Goal: Transaction & Acquisition: Register for event/course

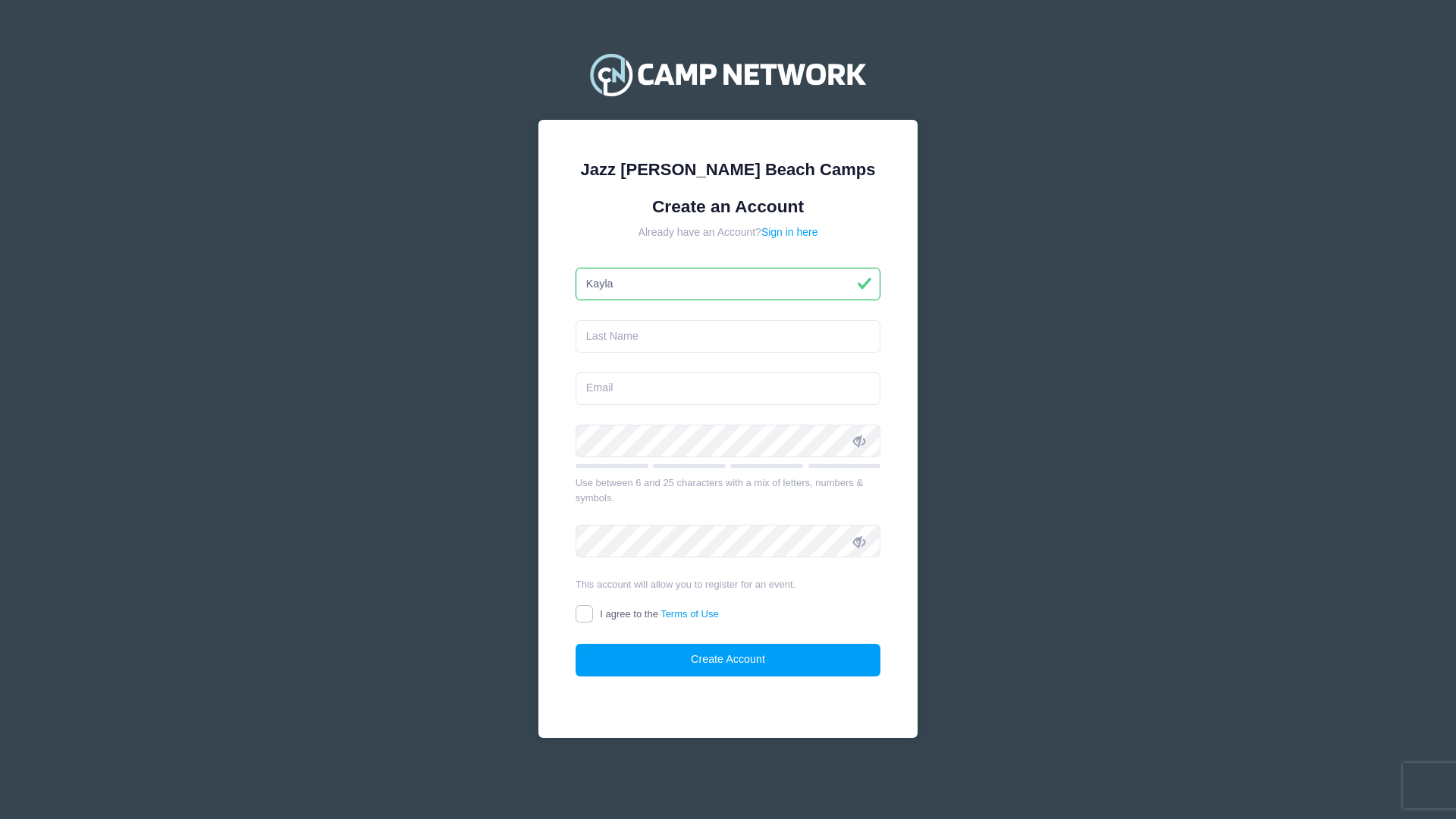
type input "Kayla"
type input "[PERSON_NAME]"
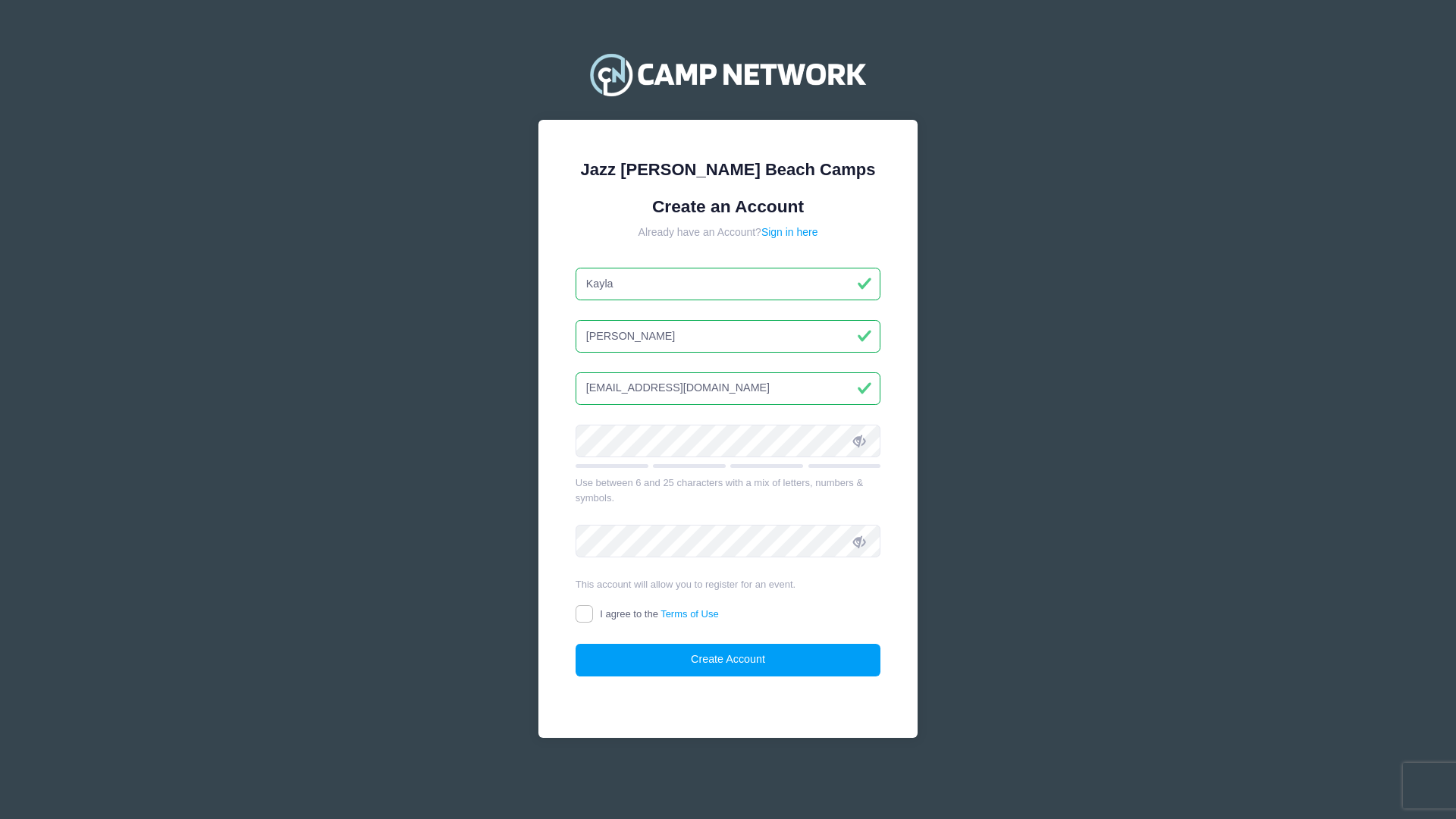
type input "[EMAIL_ADDRESS][DOMAIN_NAME]"
click at [581, 613] on input "I agree to the Terms of Use" at bounding box center [584, 614] width 17 height 17
checkbox input "true"
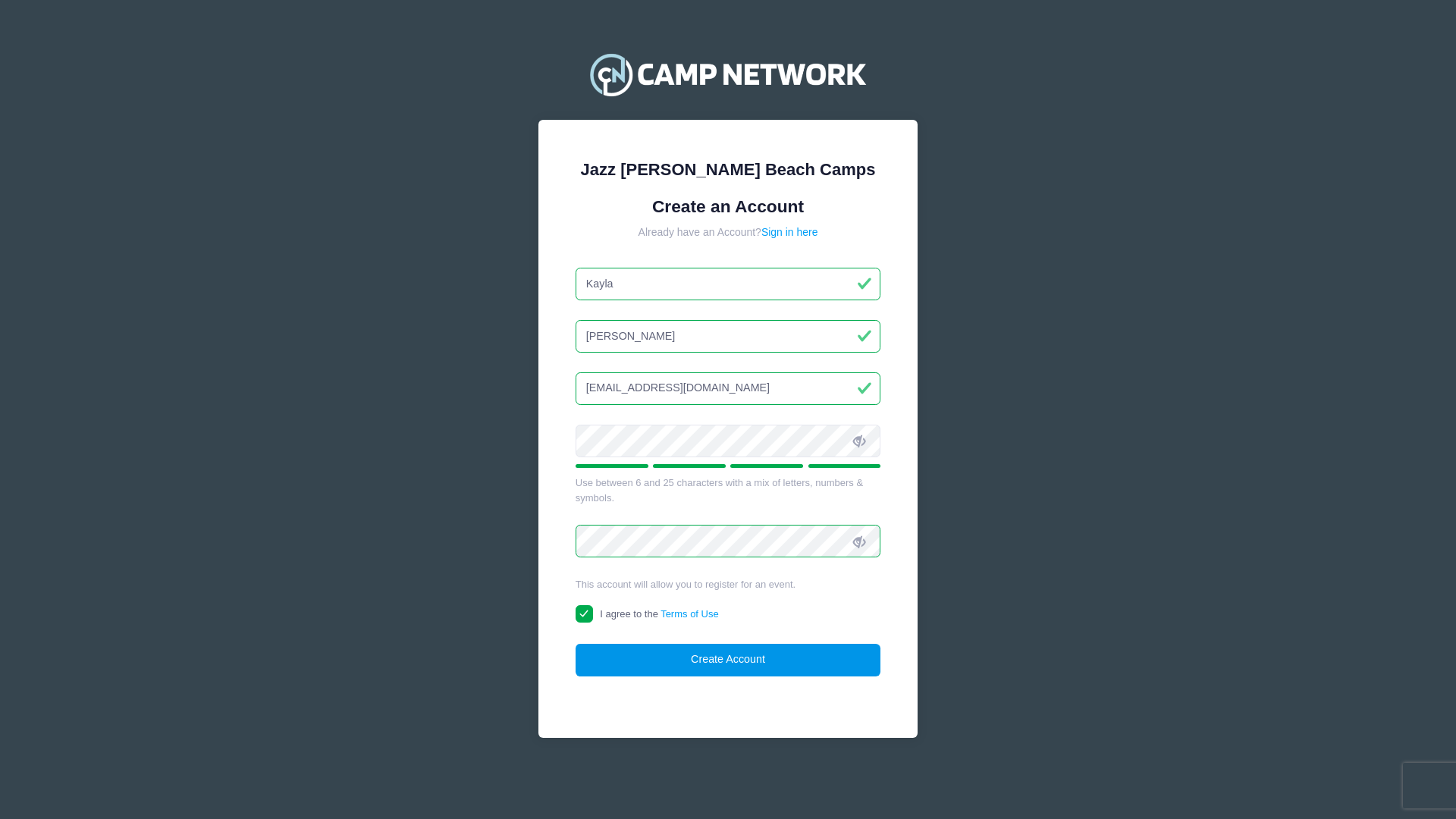
click at [772, 665] on button "Create Account" at bounding box center [728, 660] width 305 height 32
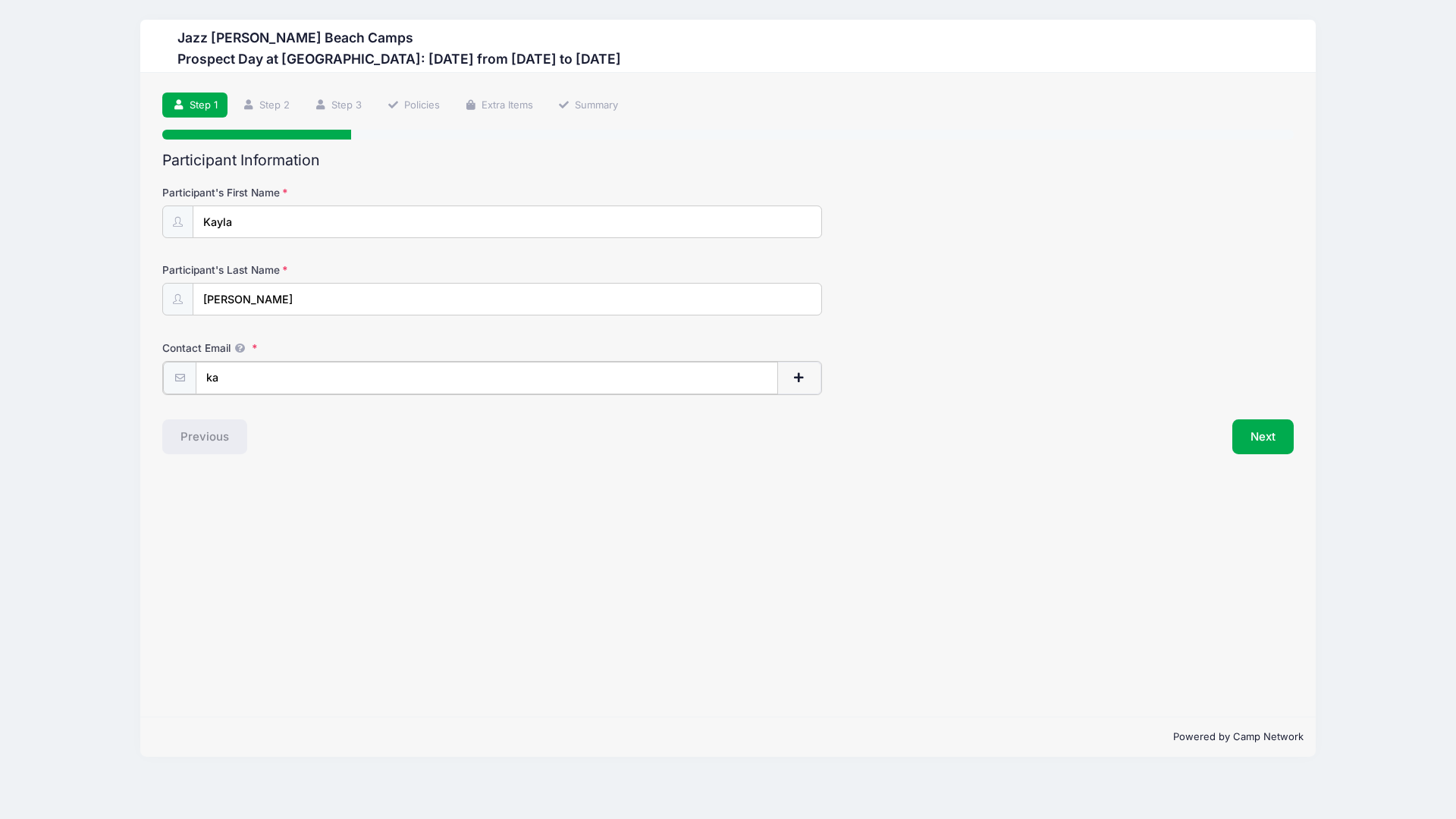
type input "k"
type input "jenstein"
type input "[EMAIL_ADDRESS][DOMAIN_NAME]"
click at [1261, 430] on button "Next" at bounding box center [1264, 436] width 61 height 35
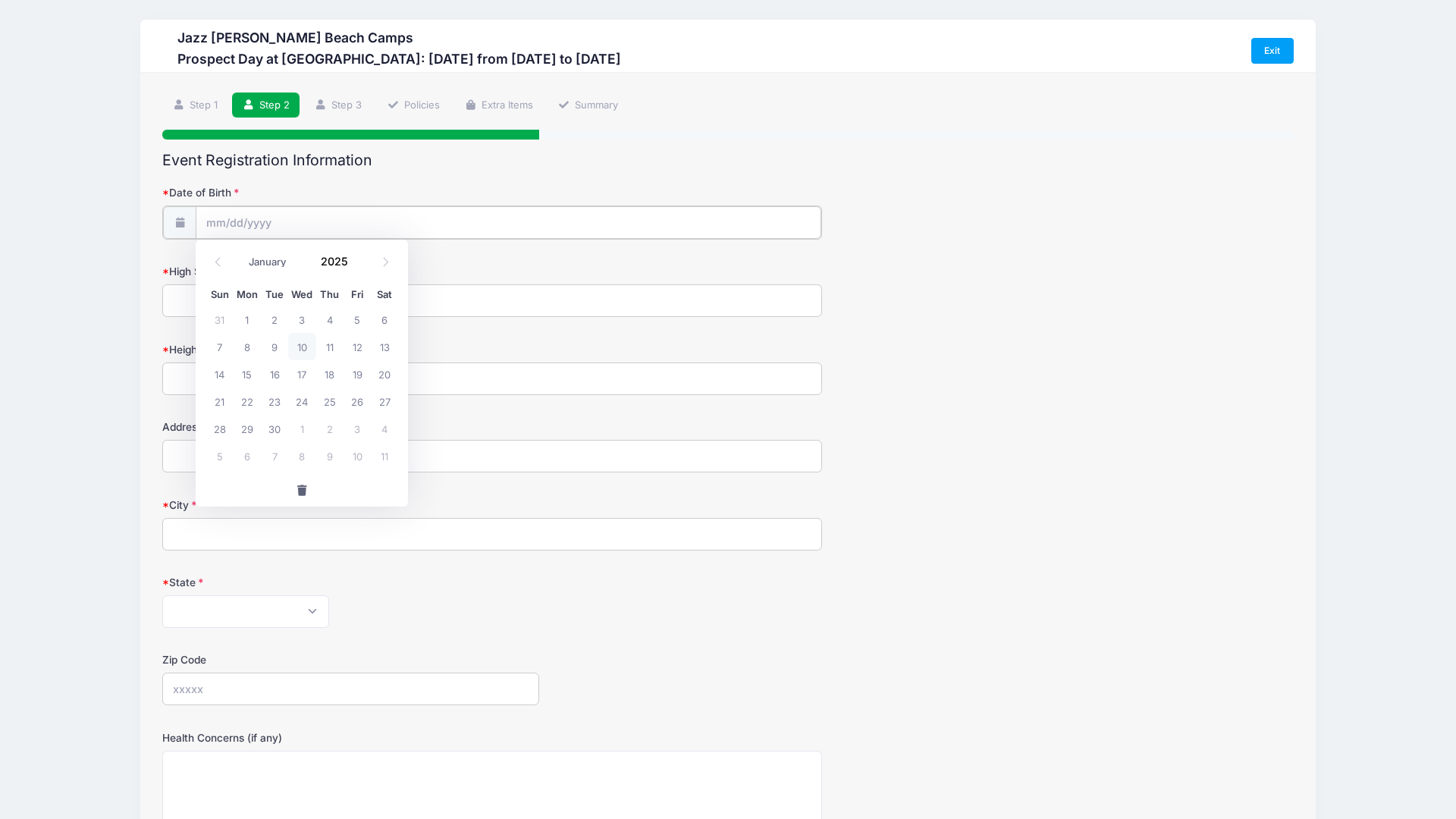
click at [671, 234] on input "Date of Birth" at bounding box center [509, 222] width 626 height 32
click at [358, 258] on span at bounding box center [357, 256] width 11 height 12
click at [358, 265] on span at bounding box center [357, 266] width 11 height 12
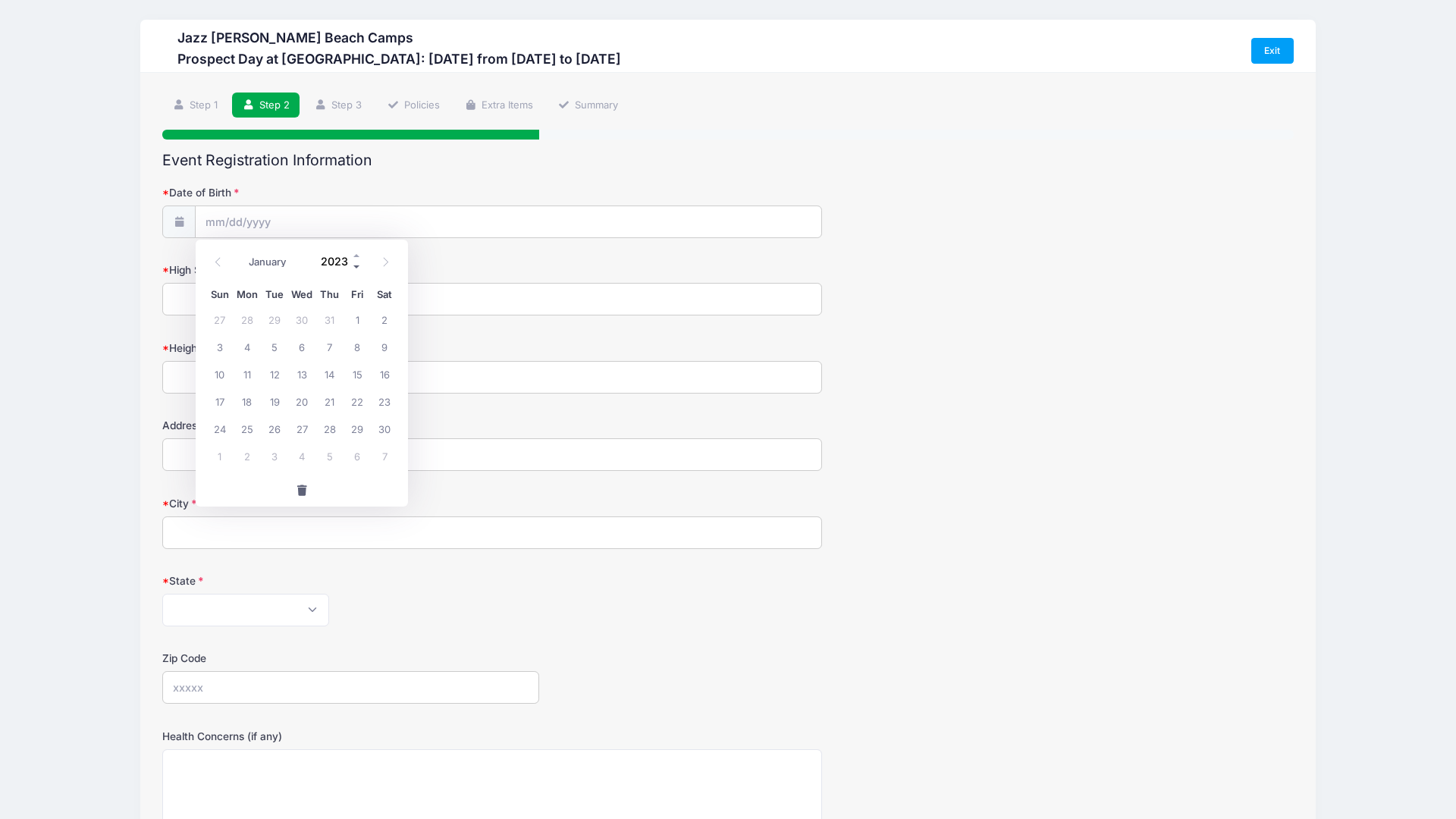
click at [358, 265] on span at bounding box center [357, 266] width 11 height 12
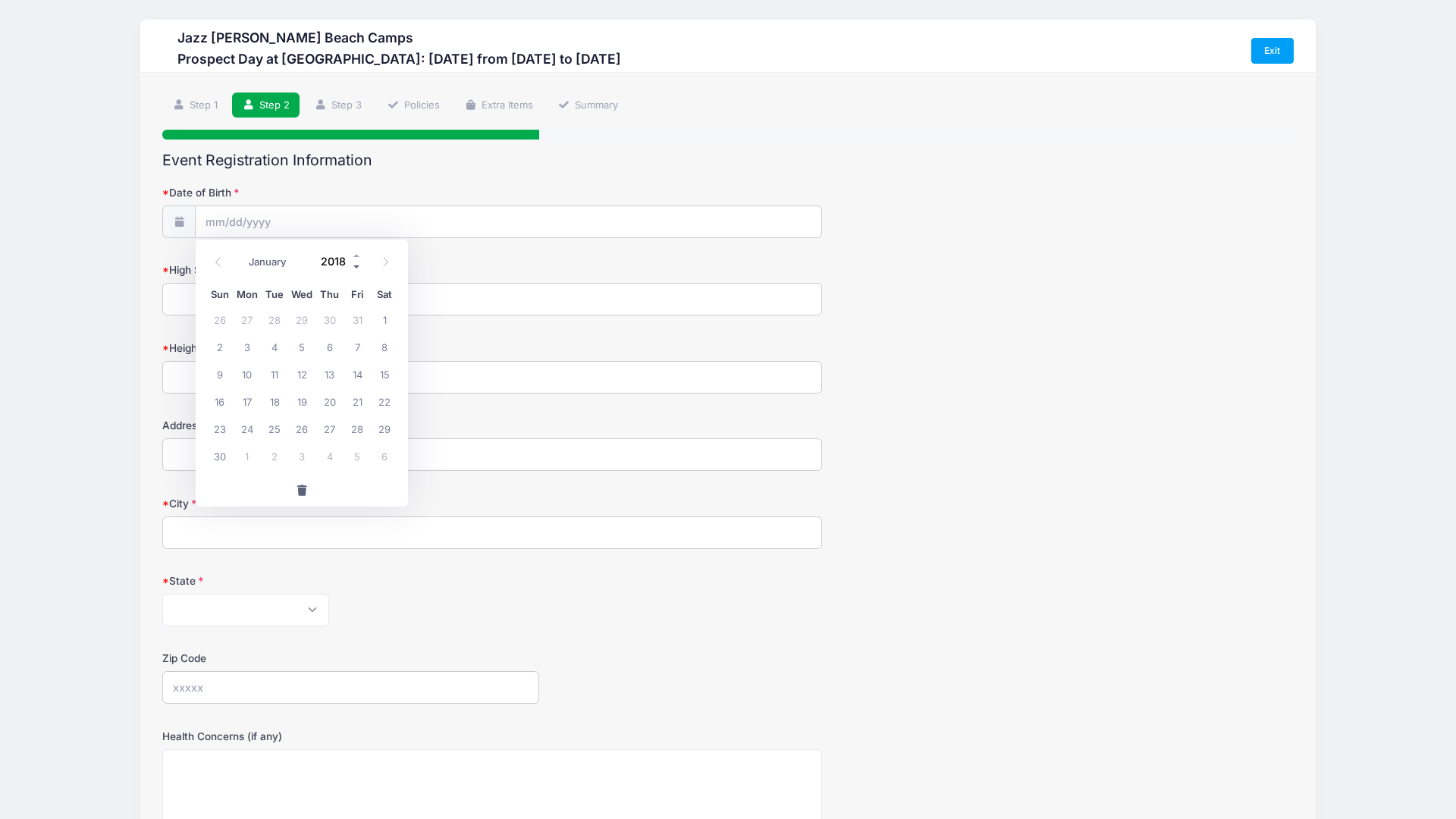
click at [358, 265] on span at bounding box center [357, 266] width 11 height 12
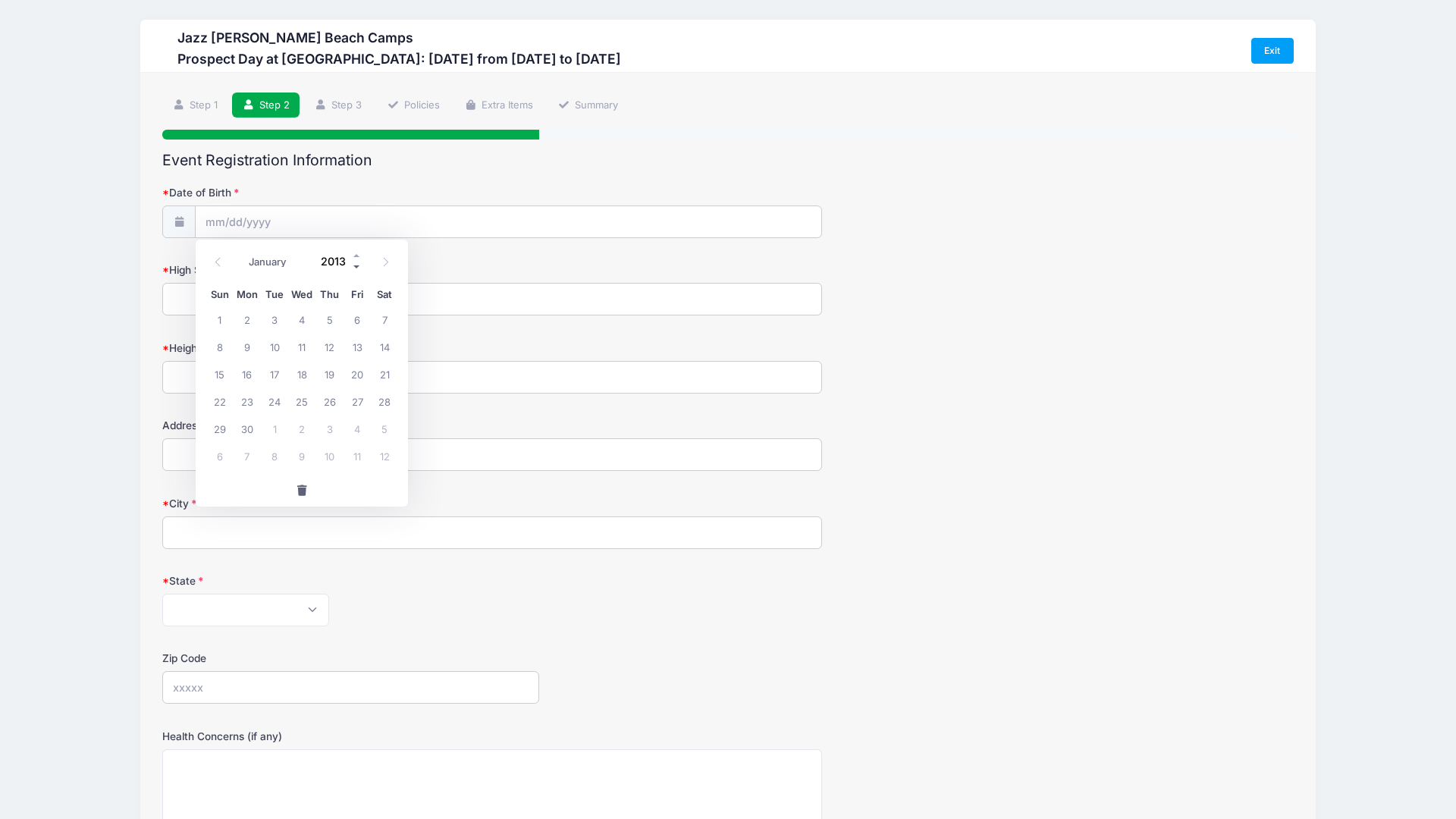
click at [358, 265] on span at bounding box center [357, 266] width 11 height 12
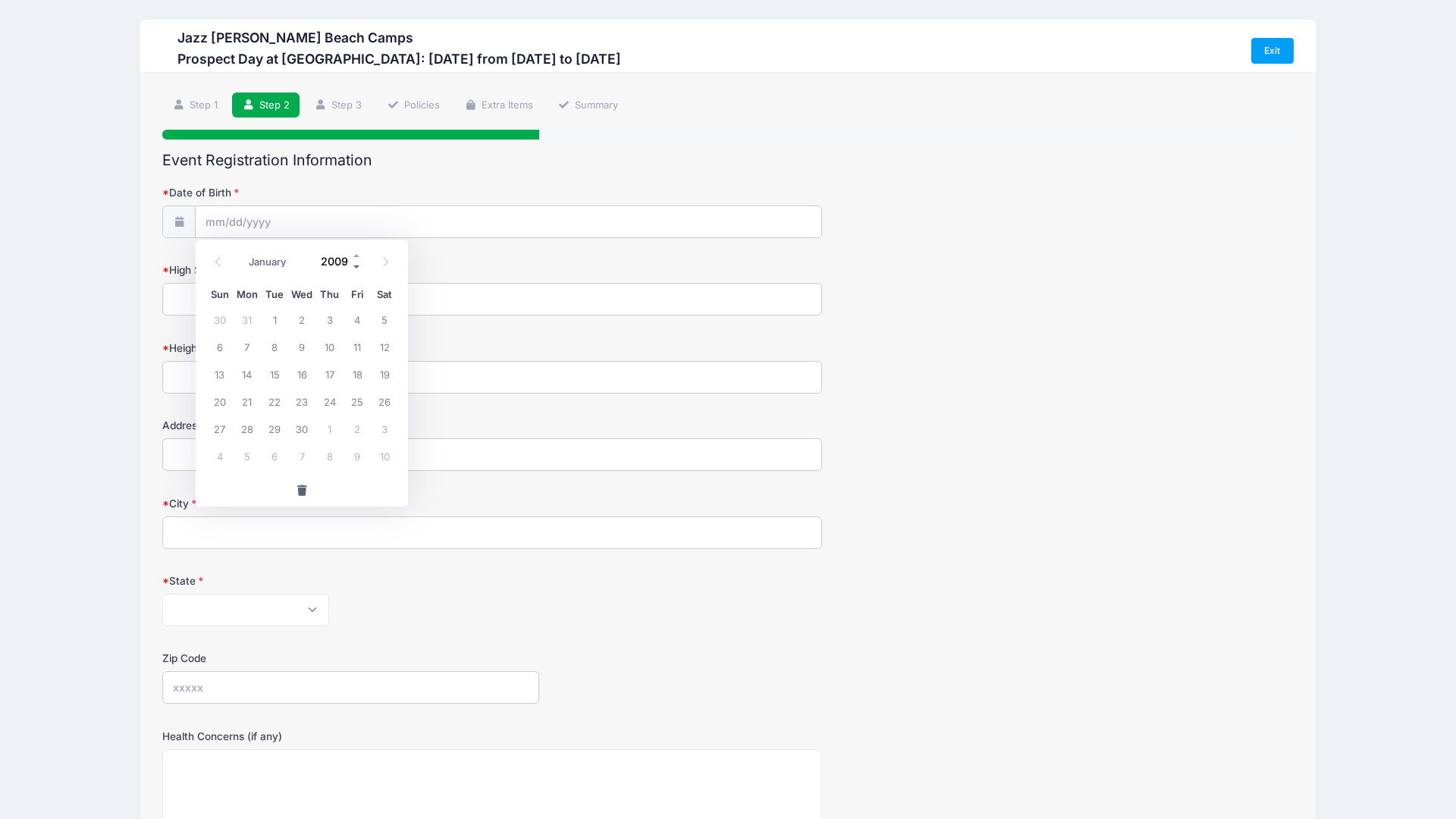
type input "2008"
click at [252, 349] on span "8" at bounding box center [247, 346] width 27 height 27
type input "09/08/2008"
click at [332, 305] on input "High School Graduation Year" at bounding box center [492, 299] width 660 height 32
type input "2027"
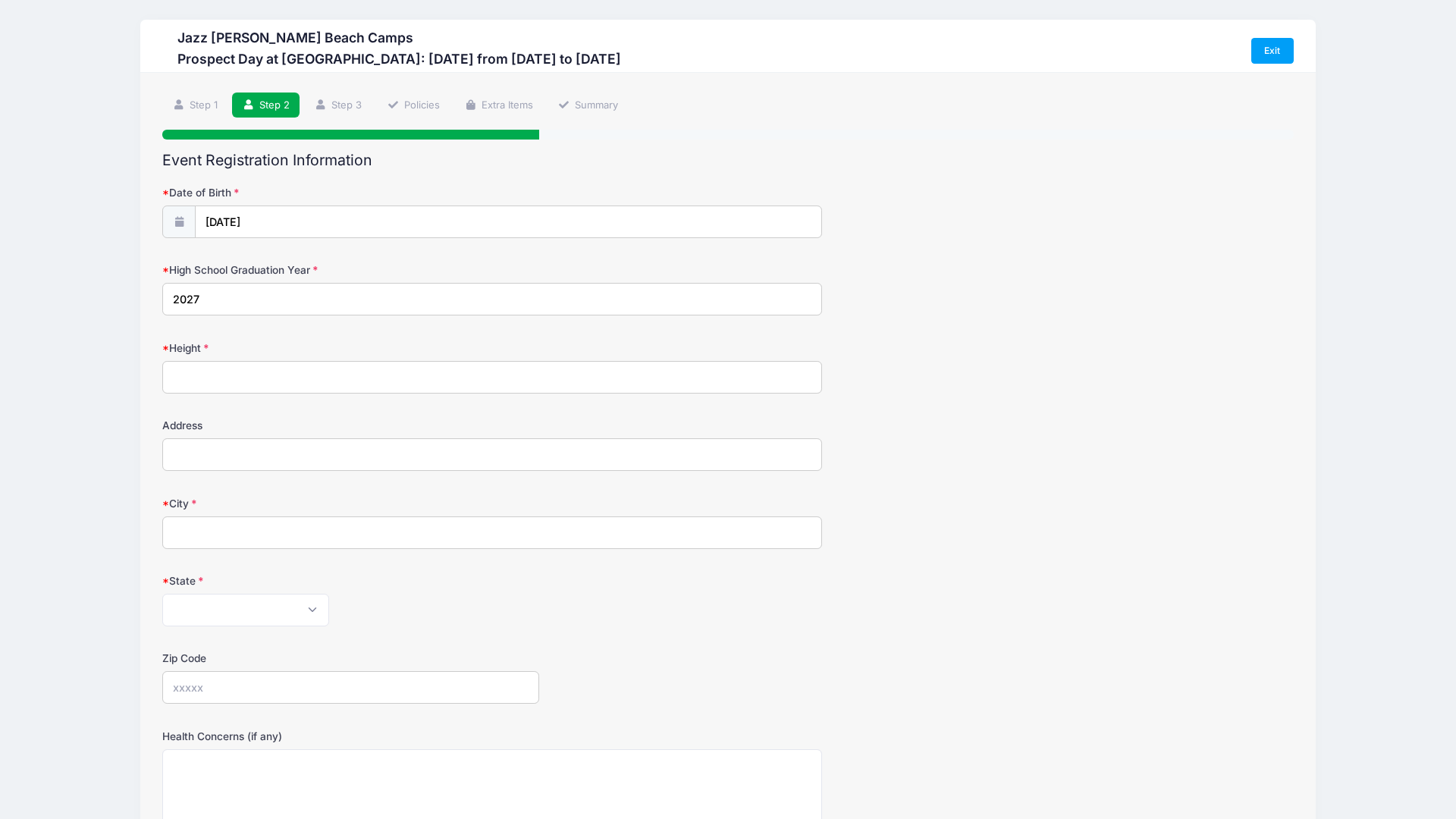
click at [325, 379] on input "Height" at bounding box center [492, 377] width 660 height 32
type input "5'6""
click at [349, 459] on input "Address" at bounding box center [492, 454] width 660 height 32
type input "2009 Bayshore Blvd."
click at [267, 523] on input "City" at bounding box center [492, 533] width 660 height 32
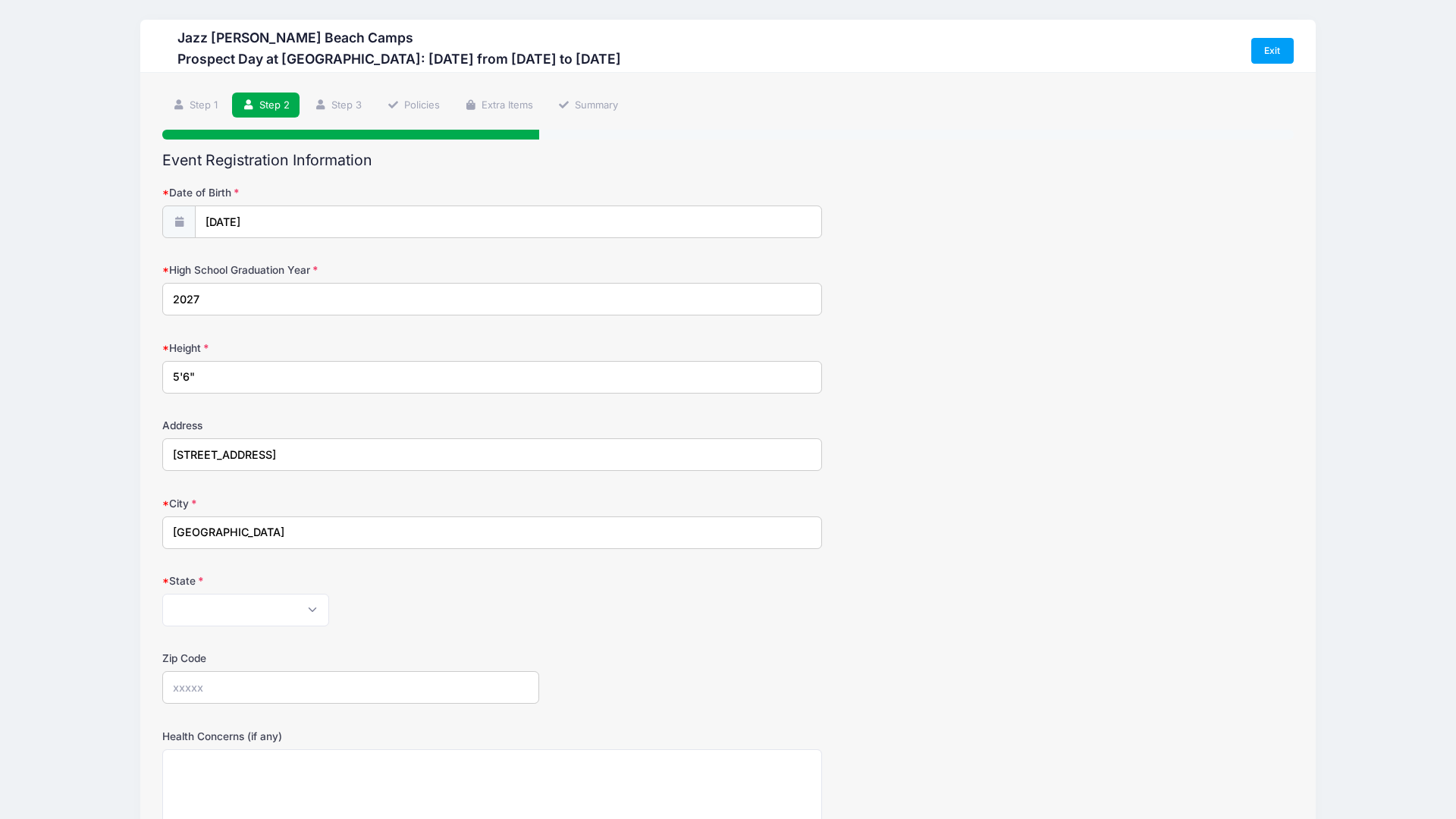
type input "Tampa"
select select "FL"
click at [280, 688] on input "Zip Code" at bounding box center [351, 687] width 377 height 32
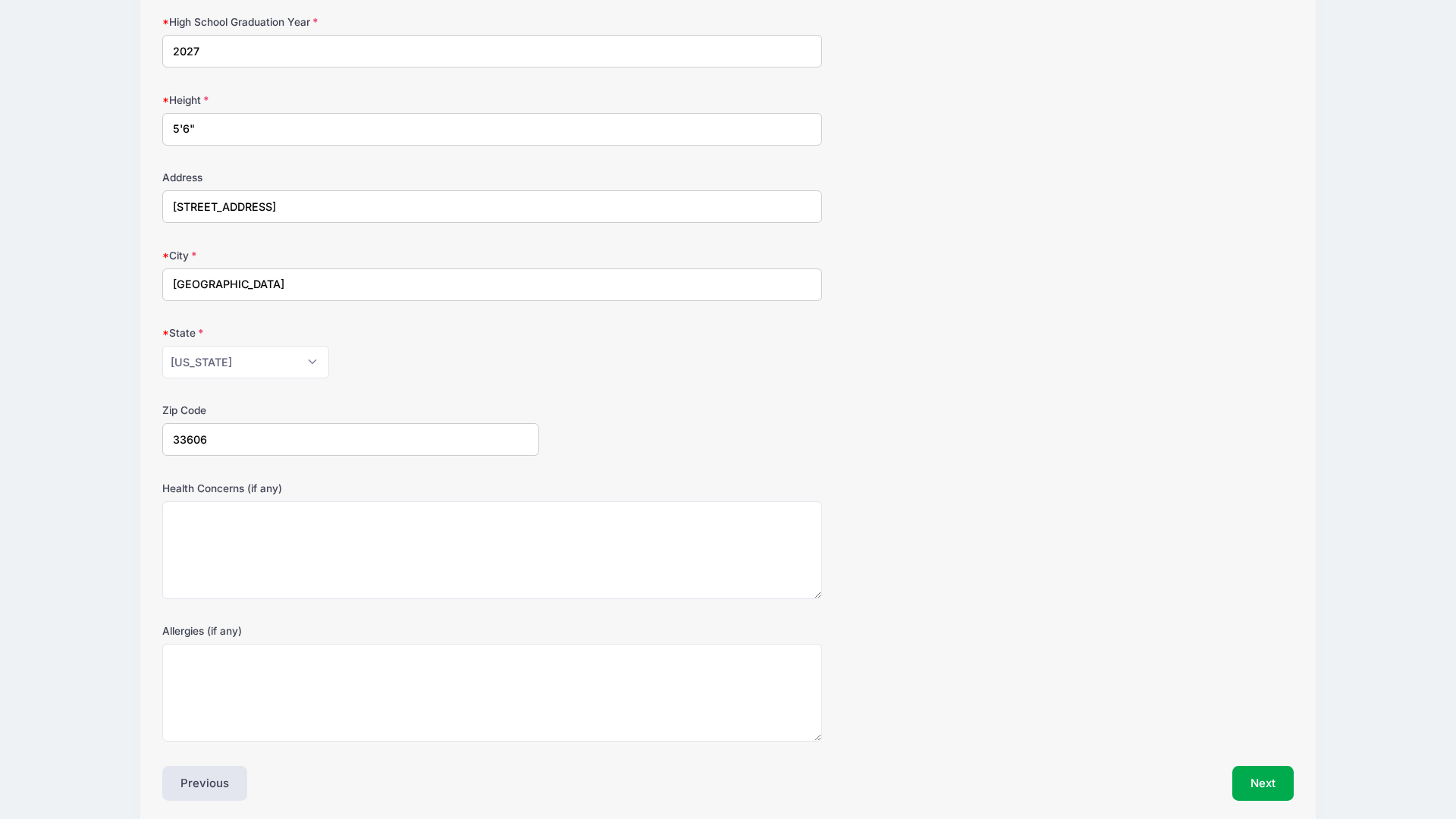
scroll to position [250, 0]
type input "33606"
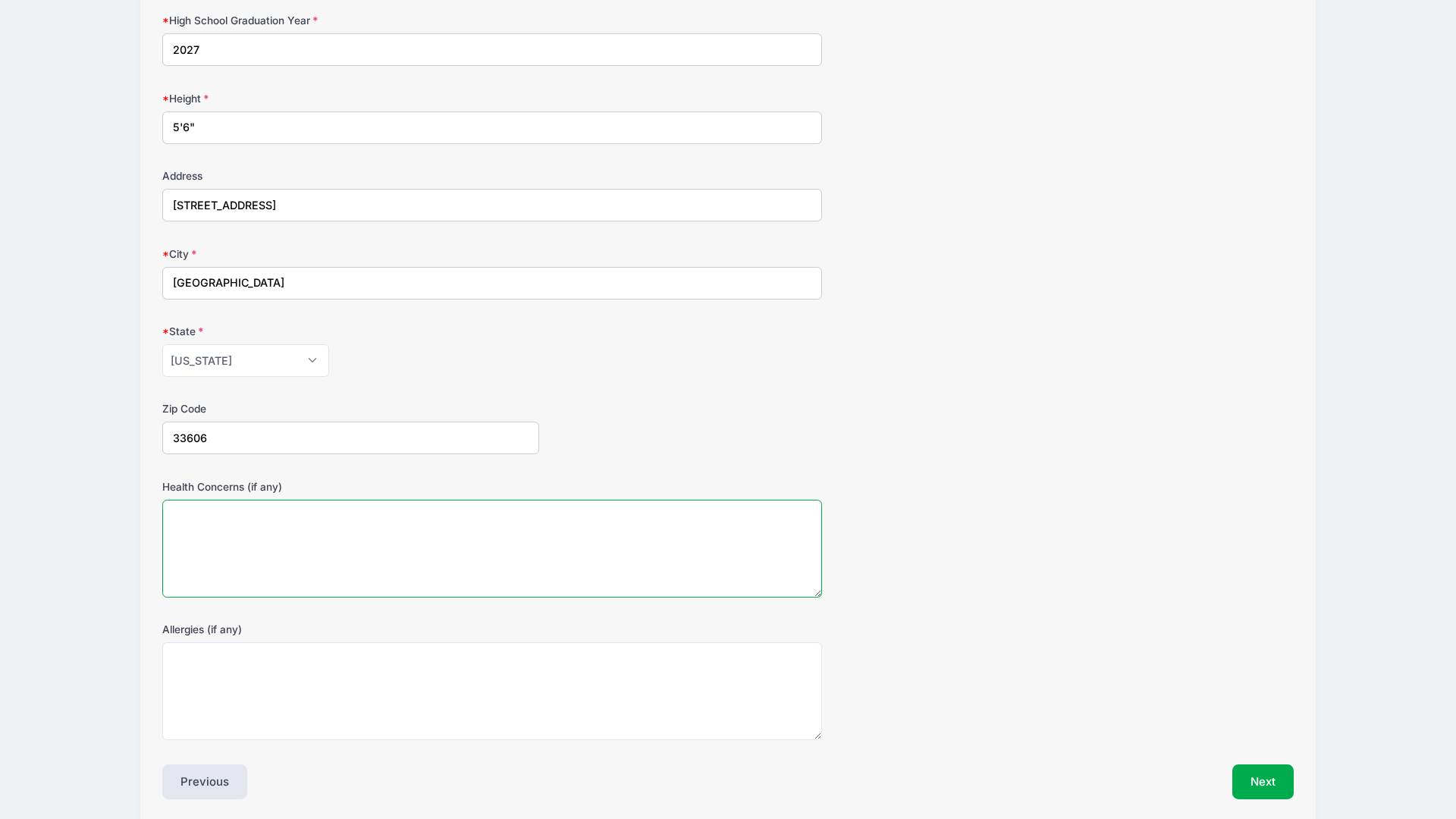
click at [452, 558] on textarea "Health Concerns (if any)" at bounding box center [492, 548] width 660 height 98
type textarea "NA"
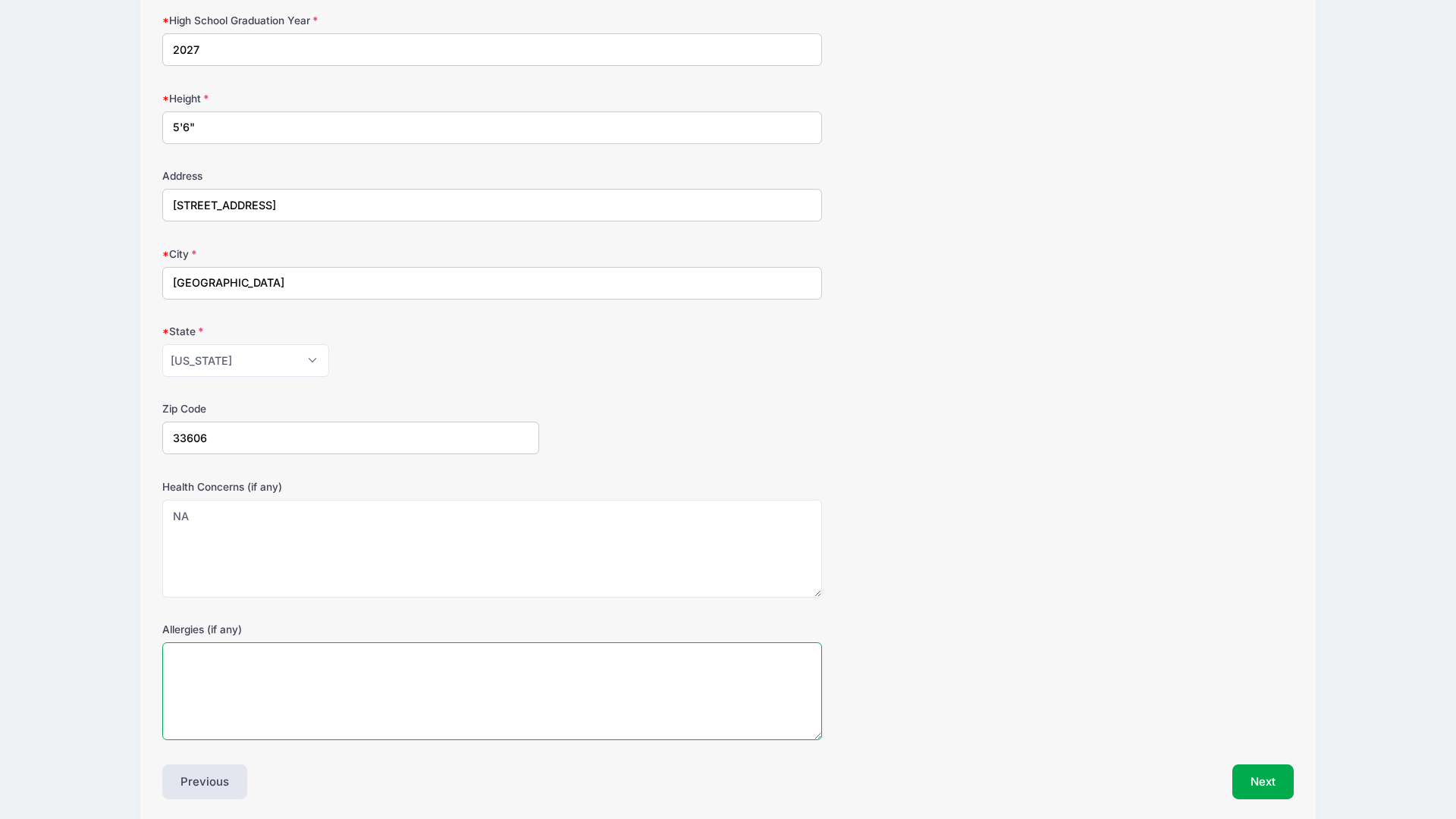
click at [417, 695] on textarea "Allergies (if any)" at bounding box center [492, 691] width 660 height 98
type textarea "NA"
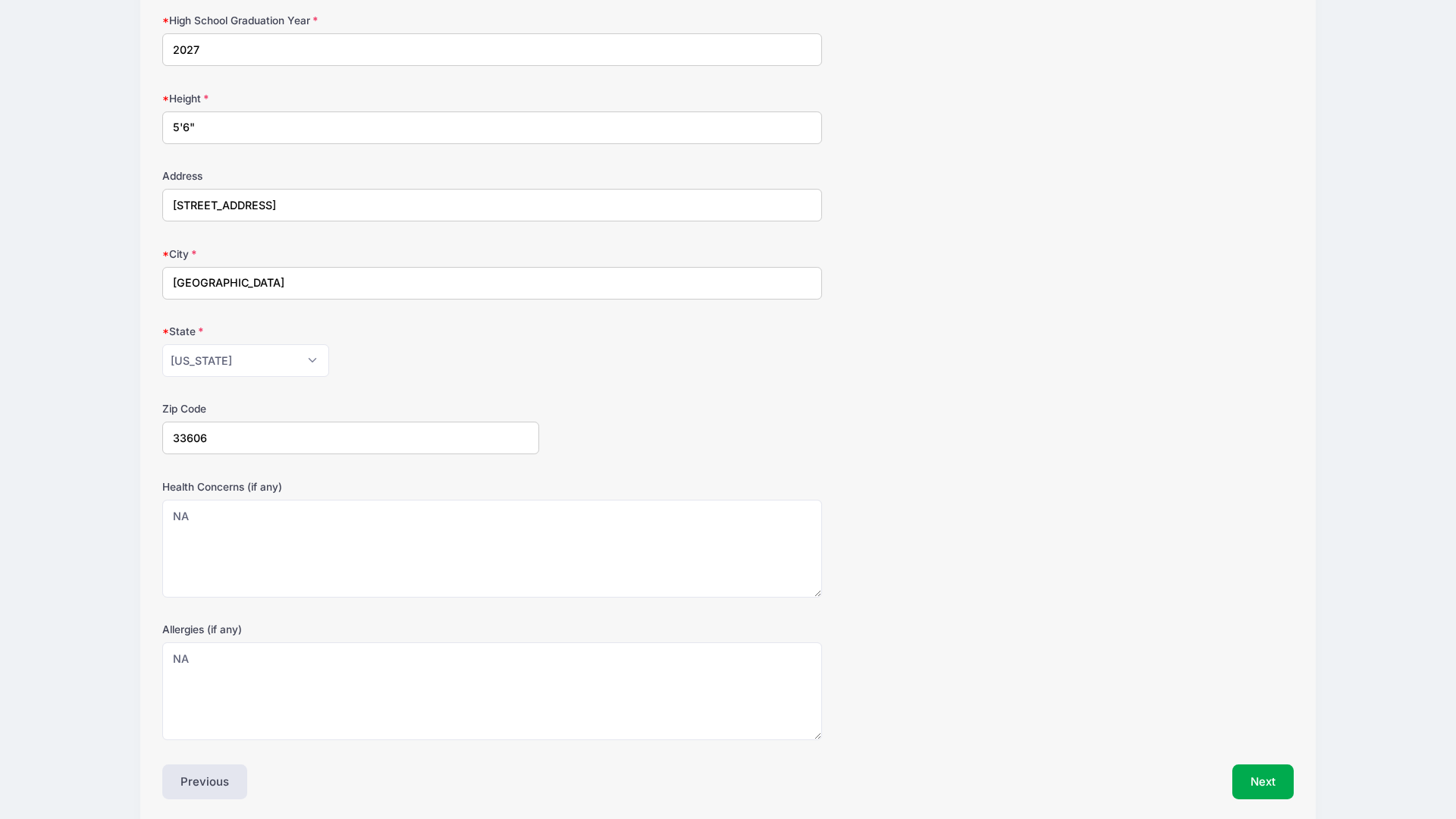
click at [1261, 779] on button "Next" at bounding box center [1264, 782] width 61 height 35
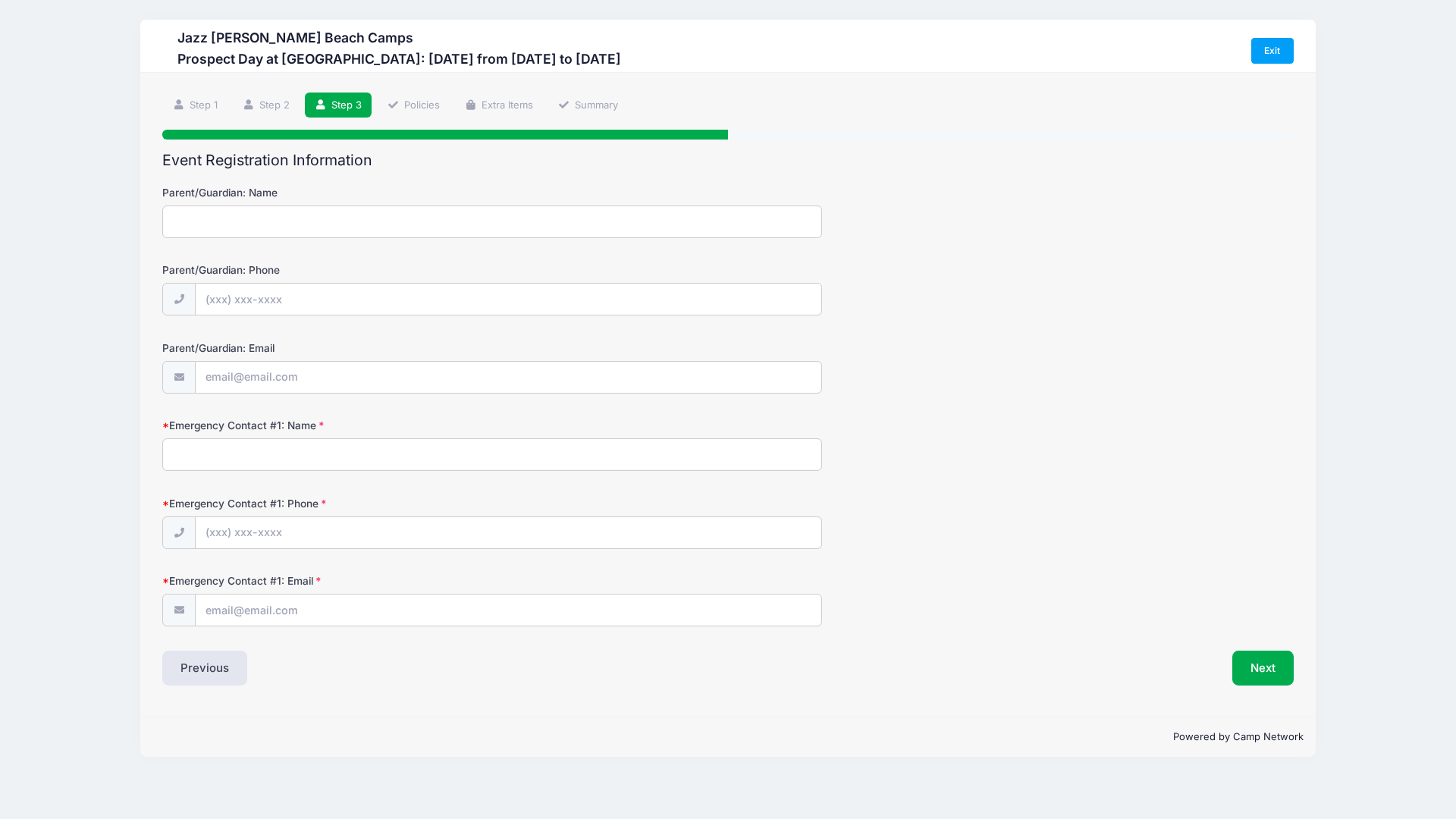
scroll to position [0, 0]
type input "Jen Stein"
drag, startPoint x: 242, startPoint y: 301, endPoint x: 234, endPoint y: 300, distance: 8.1
type input "(614) 323-7091"
type input "[EMAIL_ADDRESS][DOMAIN_NAME]"
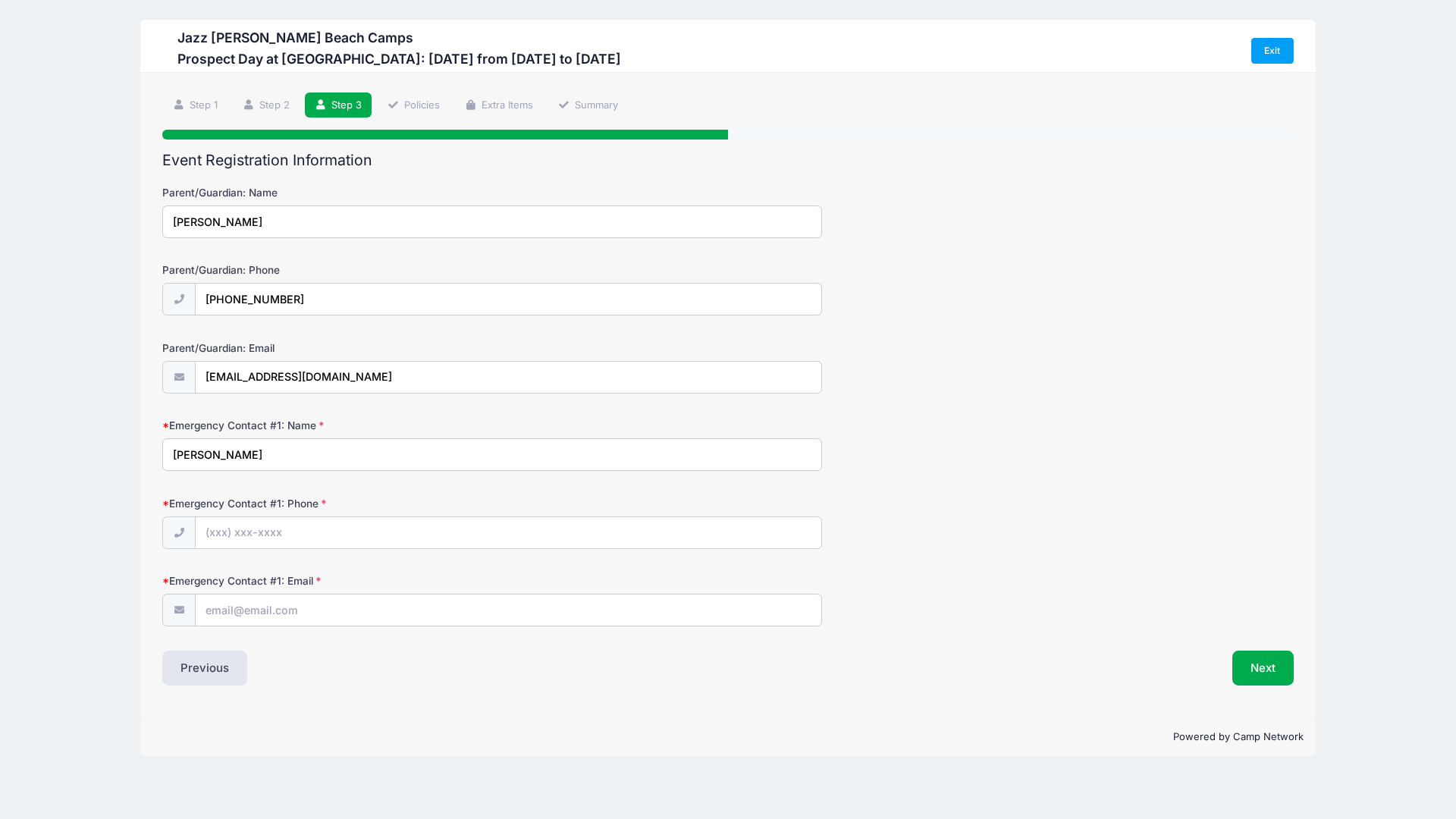
type input "Jen Stein"
type input "(614) 323-7091"
type input "[EMAIL_ADDRESS][DOMAIN_NAME]"
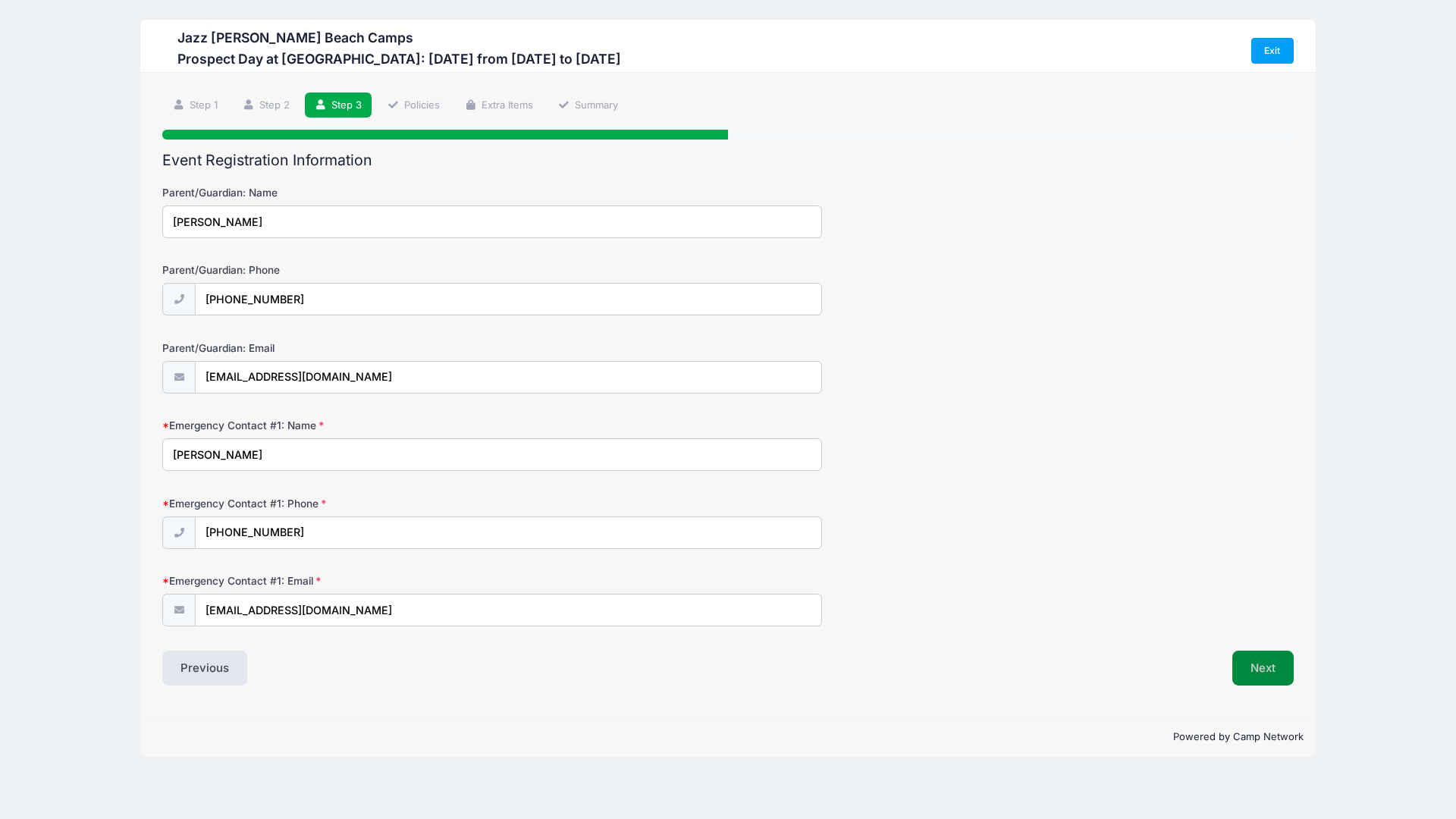
click at [1255, 671] on button "Next" at bounding box center [1264, 668] width 61 height 35
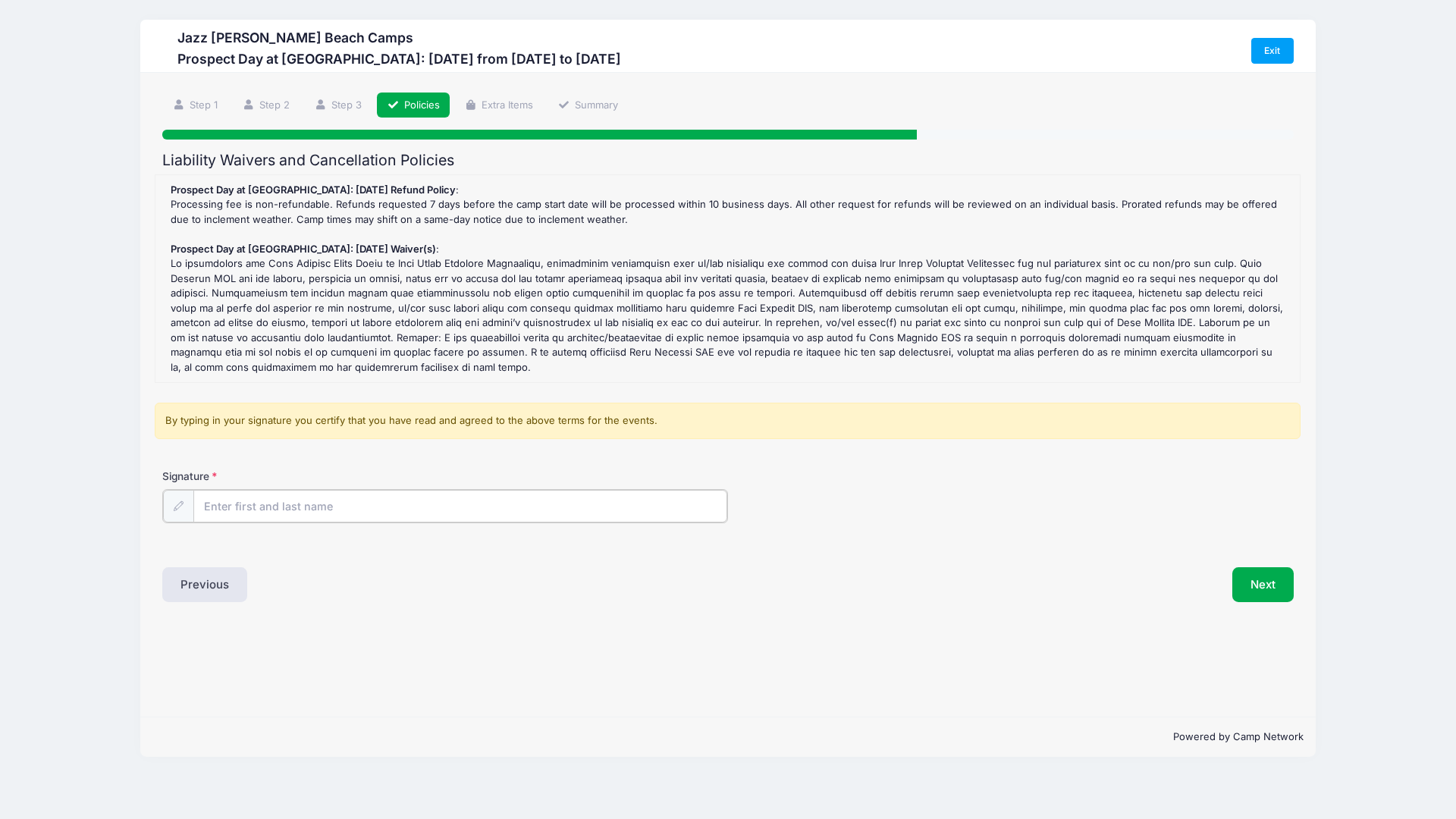
click at [481, 499] on input "Signature" at bounding box center [460, 506] width 534 height 32
type input "Jen Stein"
click at [1260, 582] on button "Next" at bounding box center [1264, 583] width 61 height 35
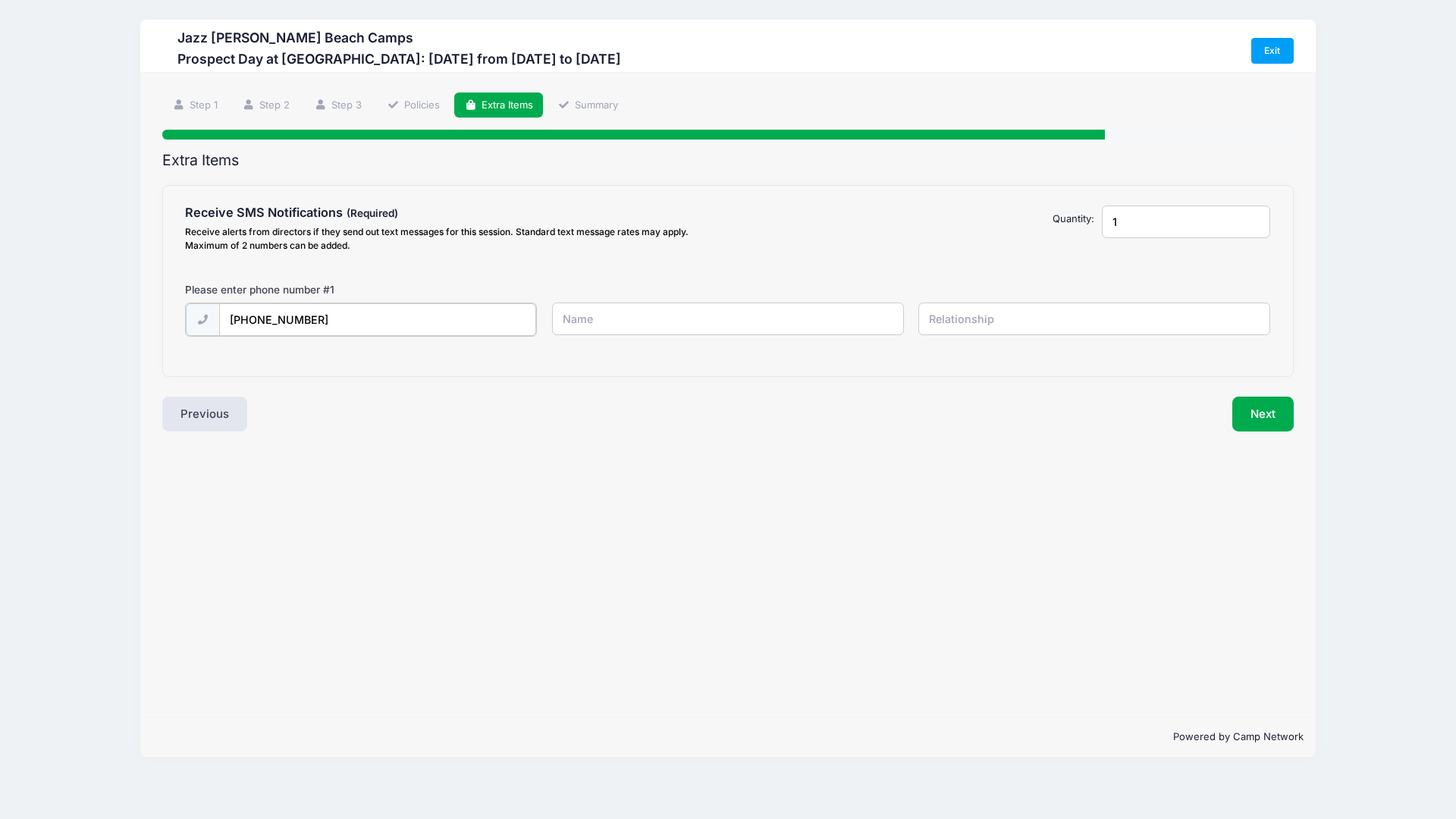
type input "(614) 323-7091"
type input "Jen Stein"
click at [1041, 314] on input "text" at bounding box center [1094, 319] width 352 height 32
type input "Mother"
click at [1254, 412] on button "Next" at bounding box center [1264, 412] width 61 height 35
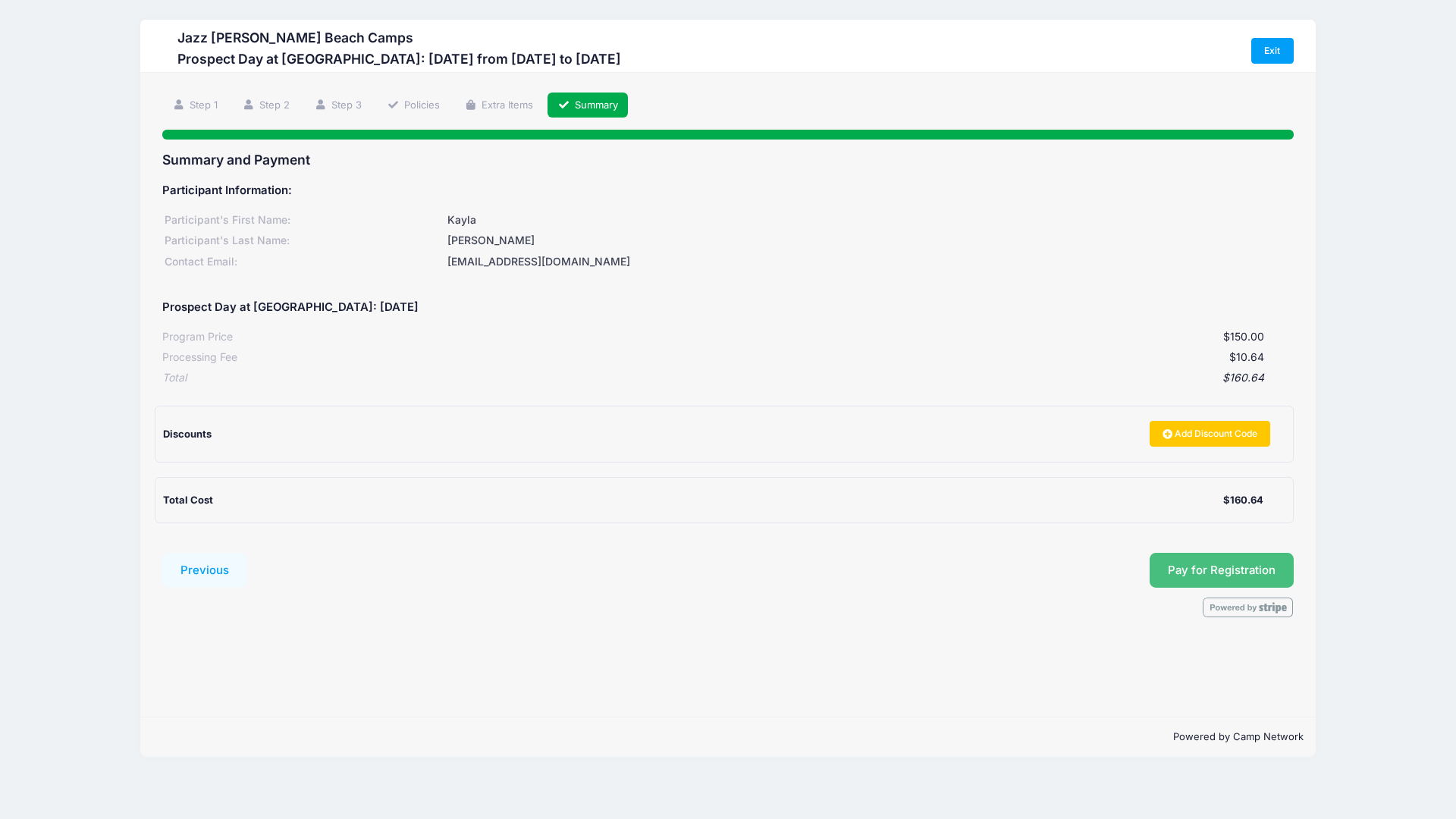
click at [1255, 570] on button "Pay for Registration" at bounding box center [1222, 570] width 144 height 35
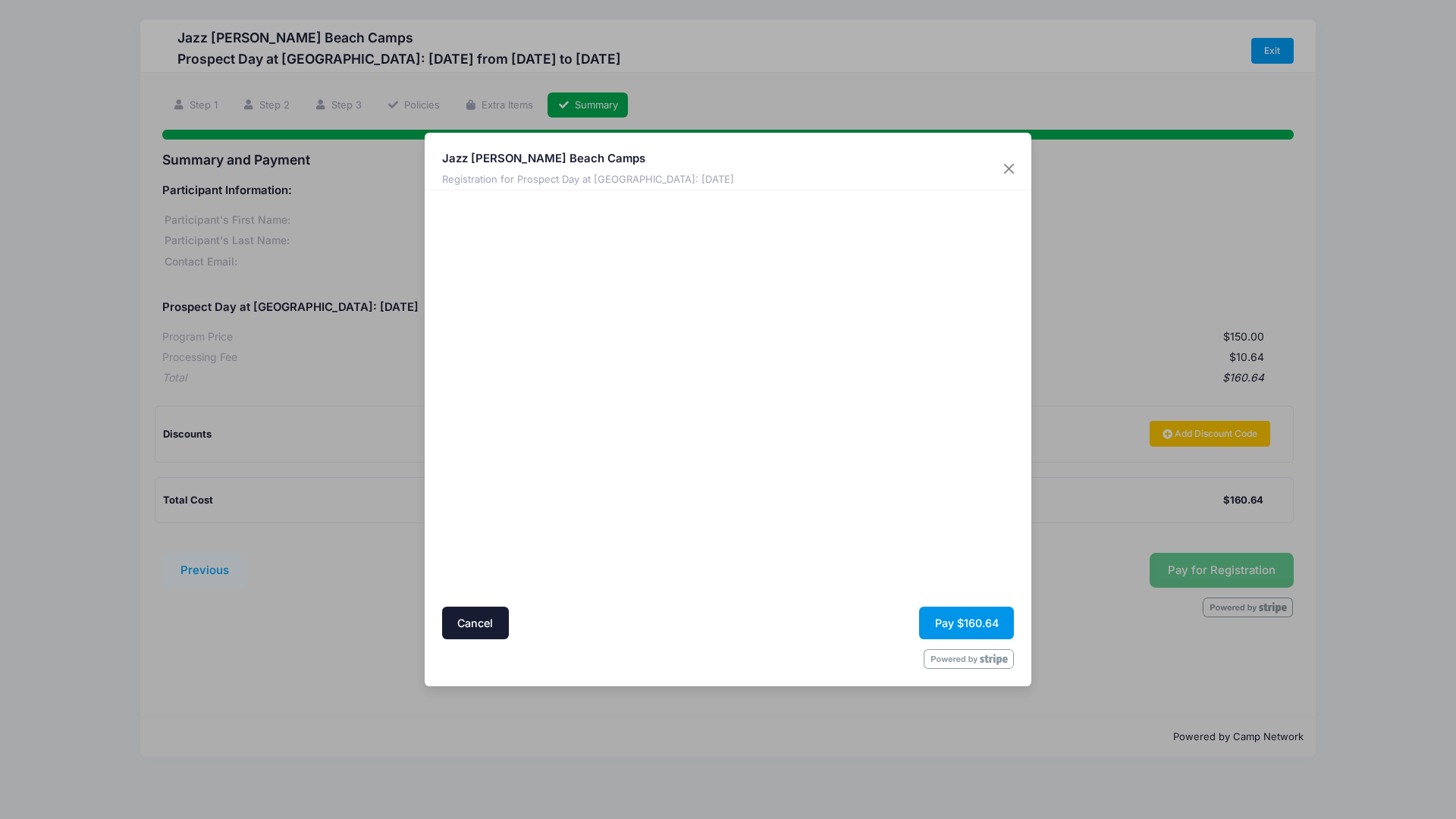
click at [986, 631] on button "Pay $160.64" at bounding box center [967, 622] width 95 height 32
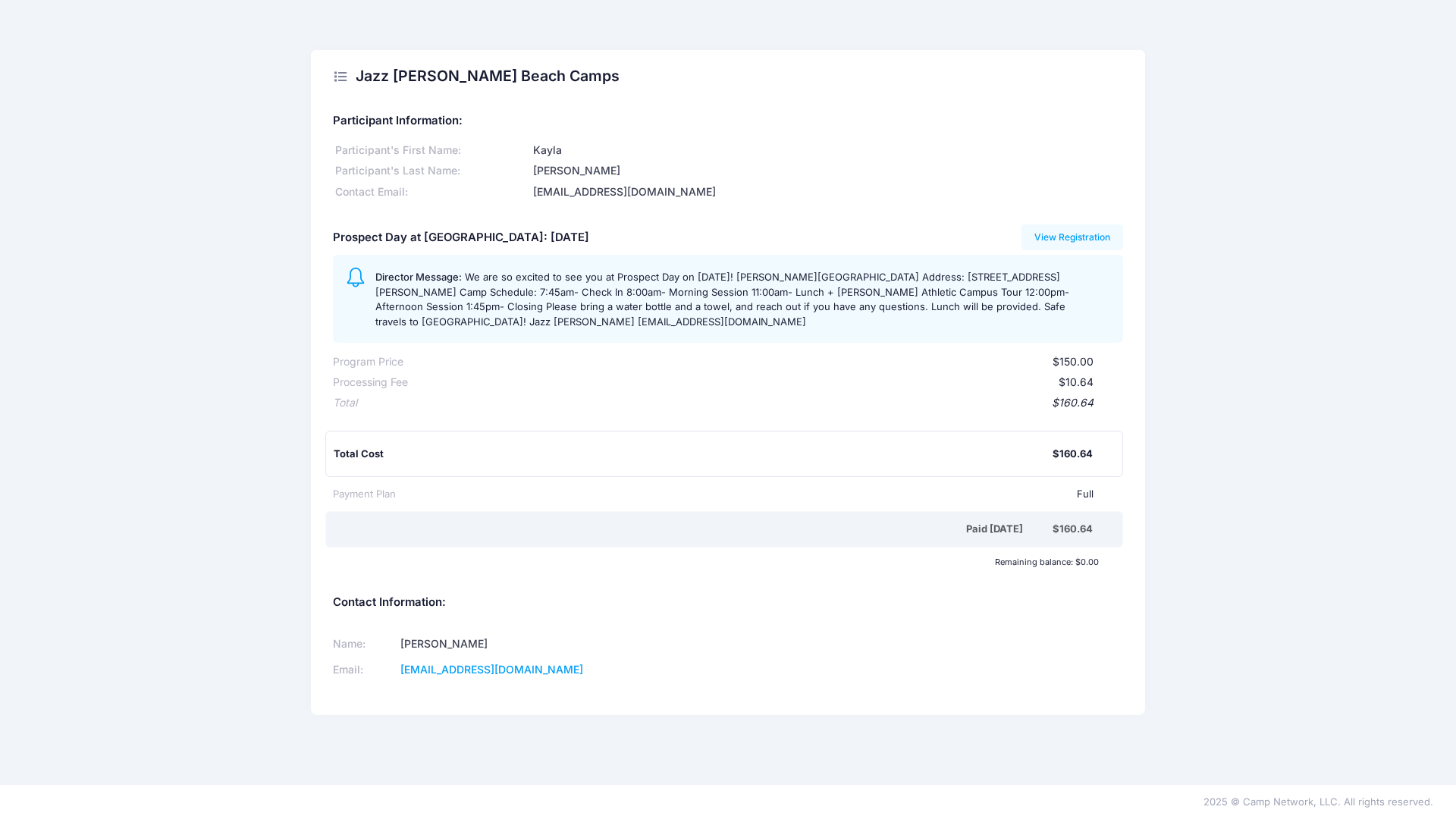
drag, startPoint x: 465, startPoint y: 278, endPoint x: 579, endPoint y: 310, distance: 118.4
click at [597, 333] on div "Director Message: We are so excited to see you at Prospect Day on [DATE]! [PERS…" at bounding box center [728, 299] width 791 height 88
copy div "We are so excited to see you at Prospect Day on [DATE]! [PERSON_NAME][GEOGRAPHI…"
click at [1076, 236] on link "View Registration" at bounding box center [1072, 237] width 102 height 26
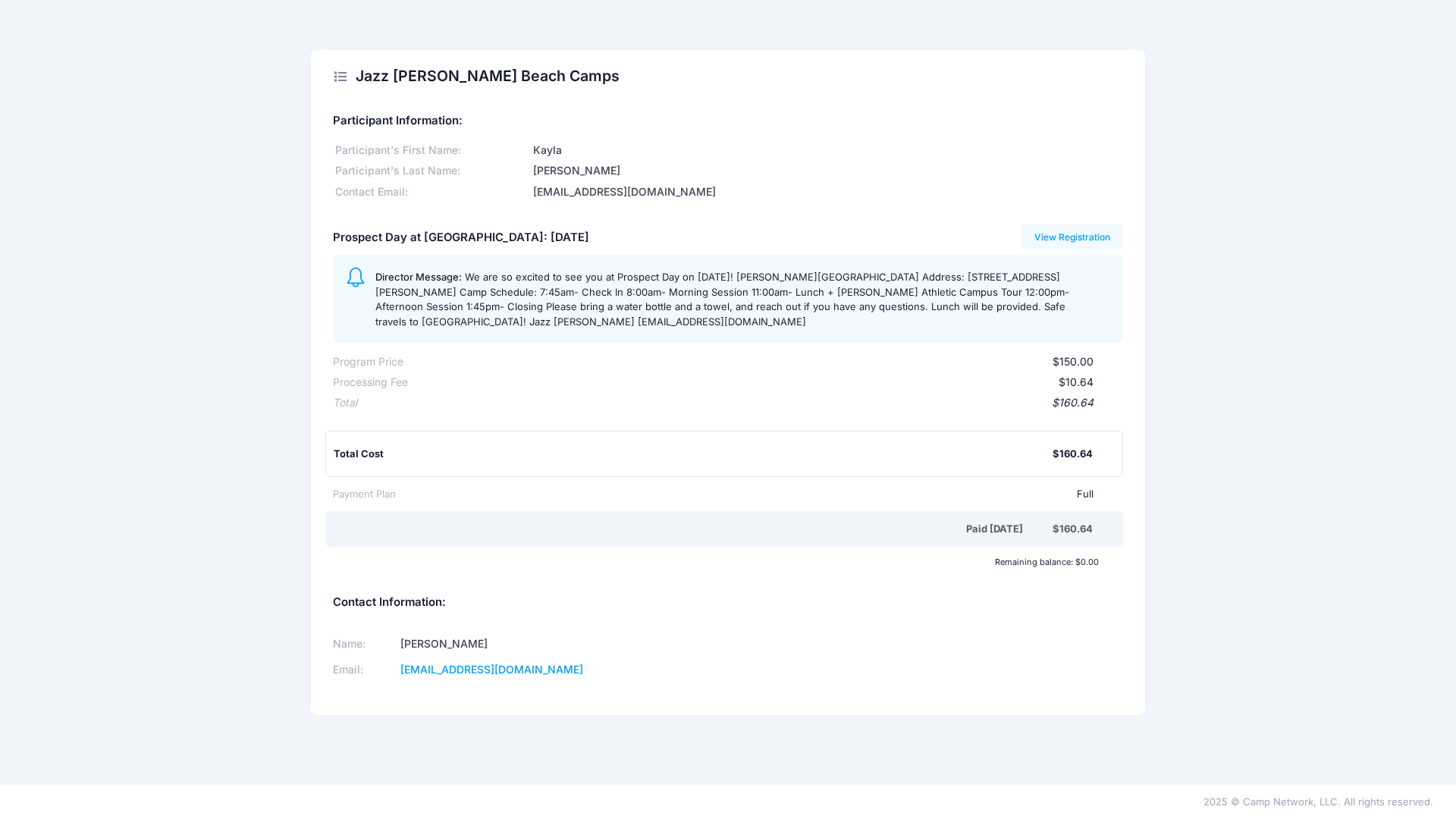
drag, startPoint x: 334, startPoint y: 241, endPoint x: 589, endPoint y: 240, distance: 255.0
click at [589, 240] on h5 "Prospect Day at [GEOGRAPHIC_DATA]: [DATE]" at bounding box center [460, 238] width 256 height 13
copy h5 "Prospect Day at [GEOGRAPHIC_DATA]"
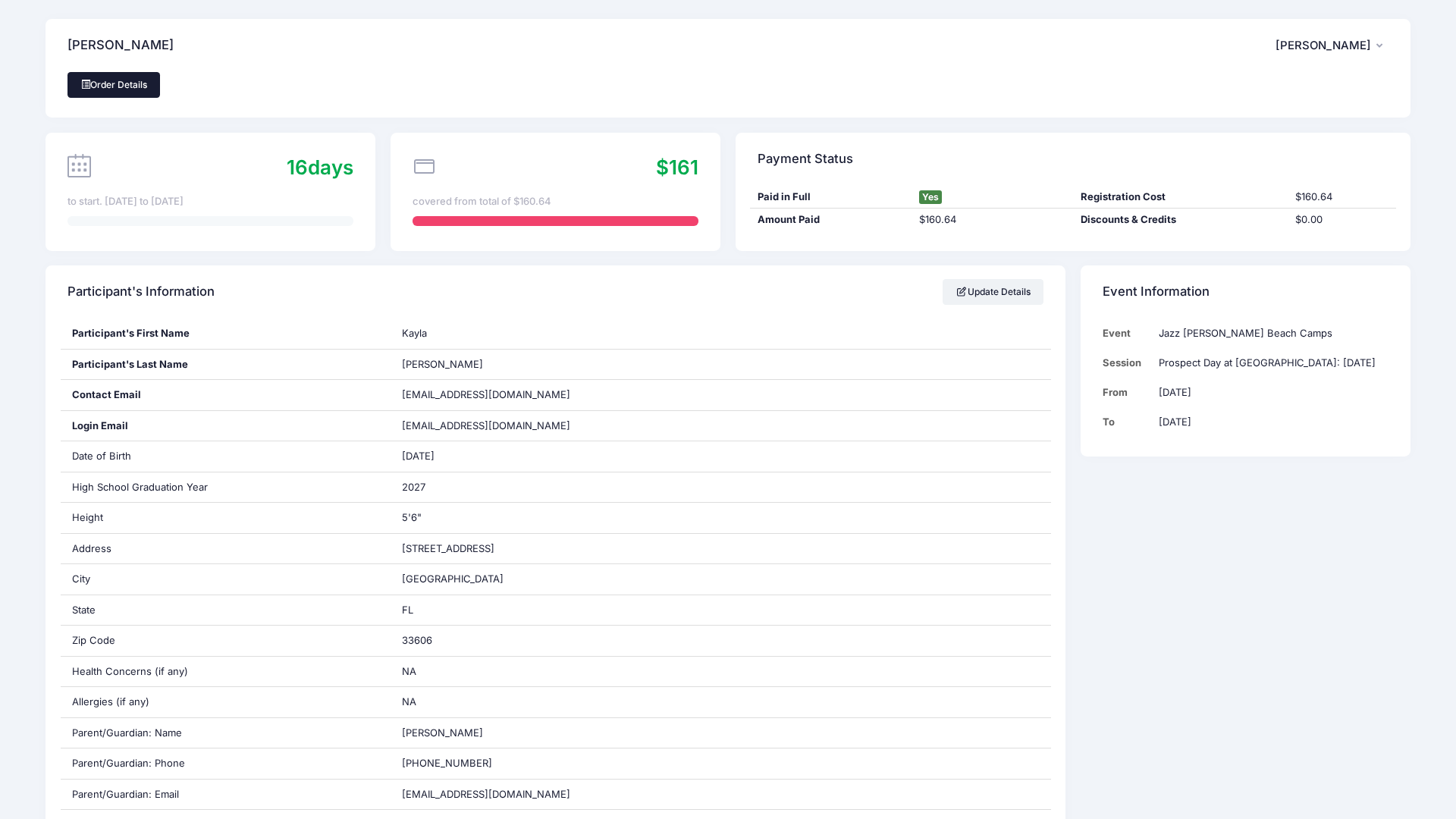
click at [139, 84] on link "Order Details" at bounding box center [114, 85] width 93 height 26
